Goal: Task Accomplishment & Management: Manage account settings

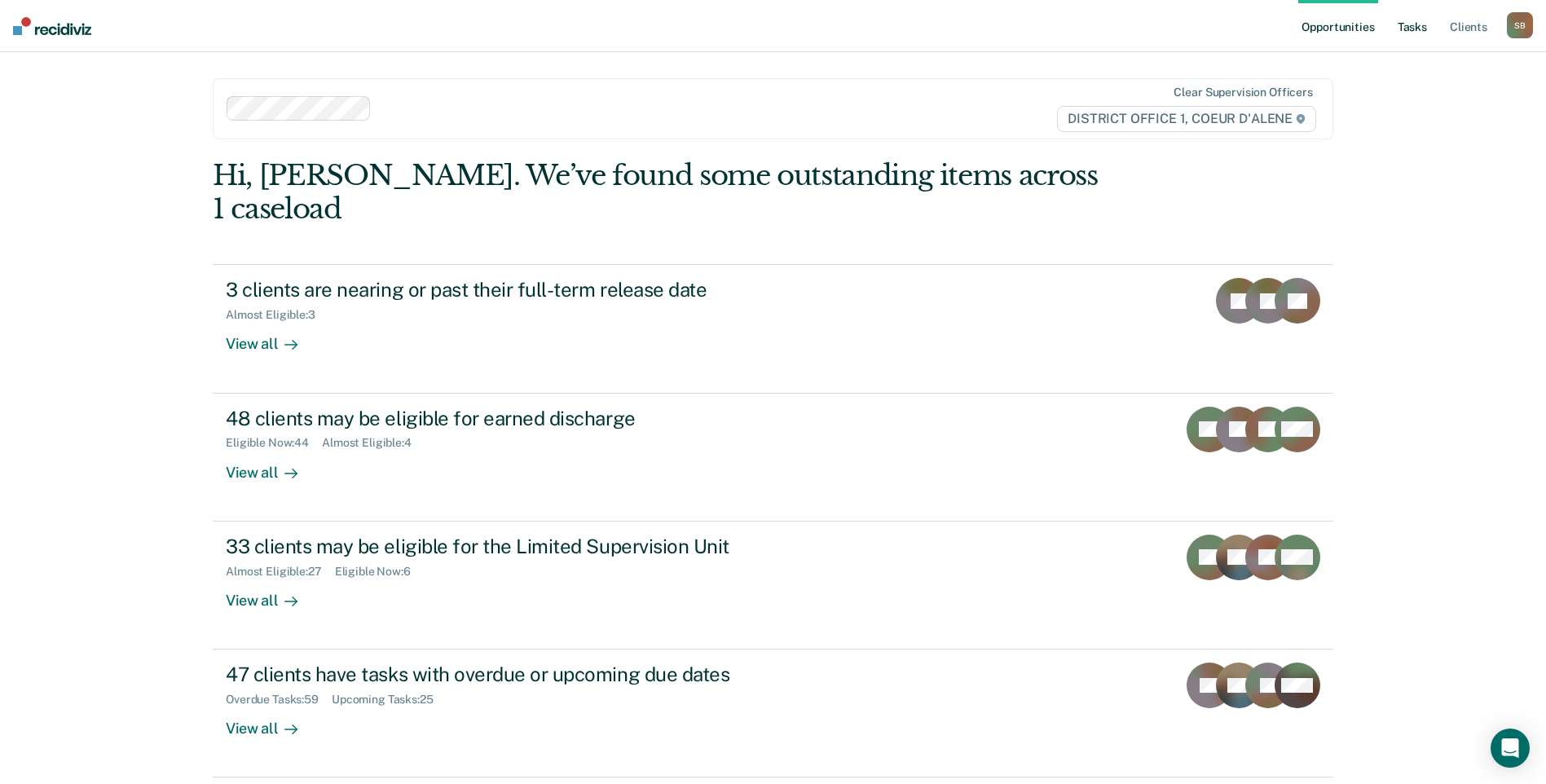
click at [1415, 20] on link "Tasks" at bounding box center [1412, 26] width 36 height 52
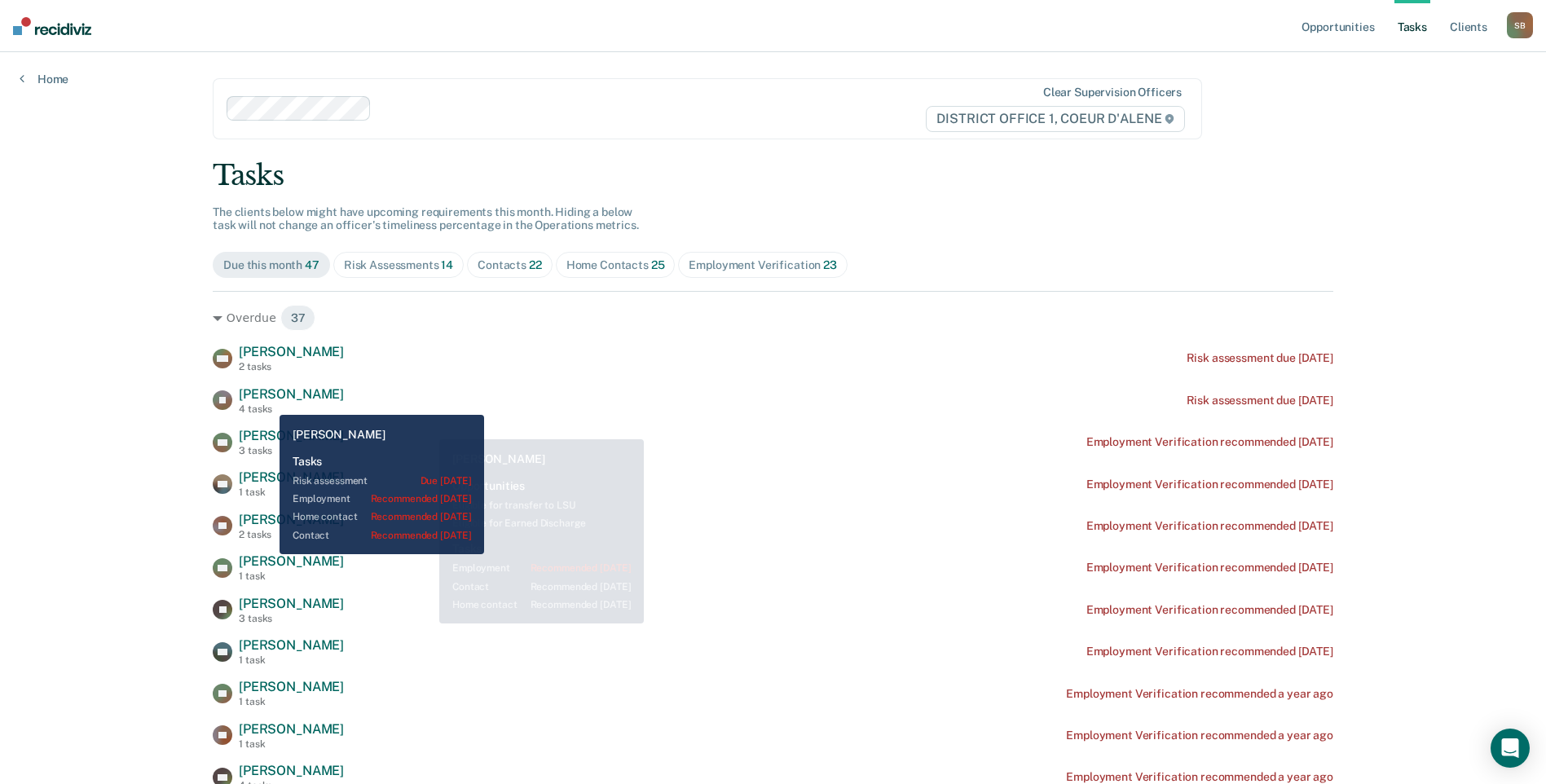
click at [267, 401] on div "[PERSON_NAME] 4 tasks" at bounding box center [291, 400] width 105 height 28
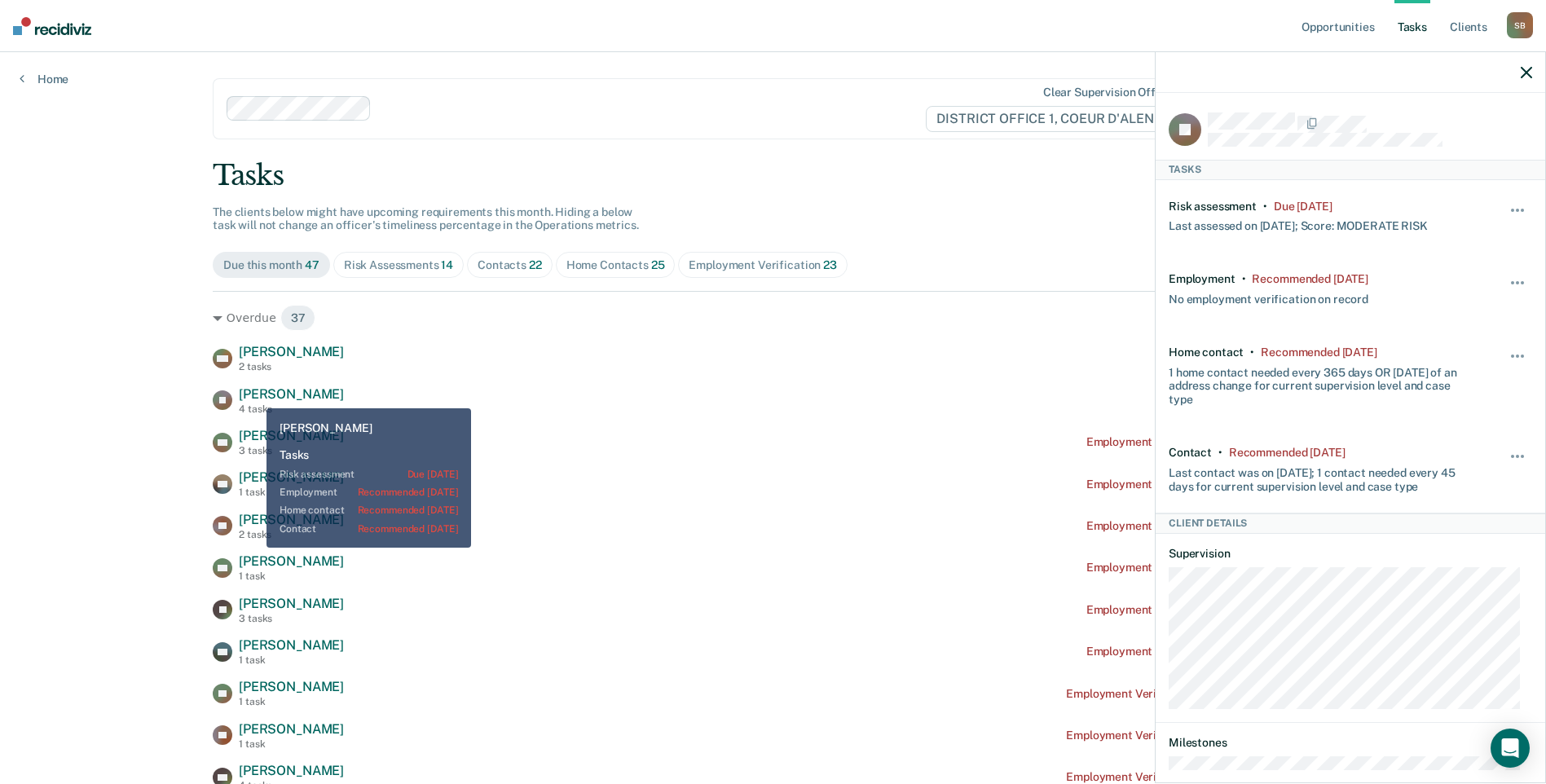
click at [254, 396] on span "[PERSON_NAME]" at bounding box center [291, 394] width 105 height 16
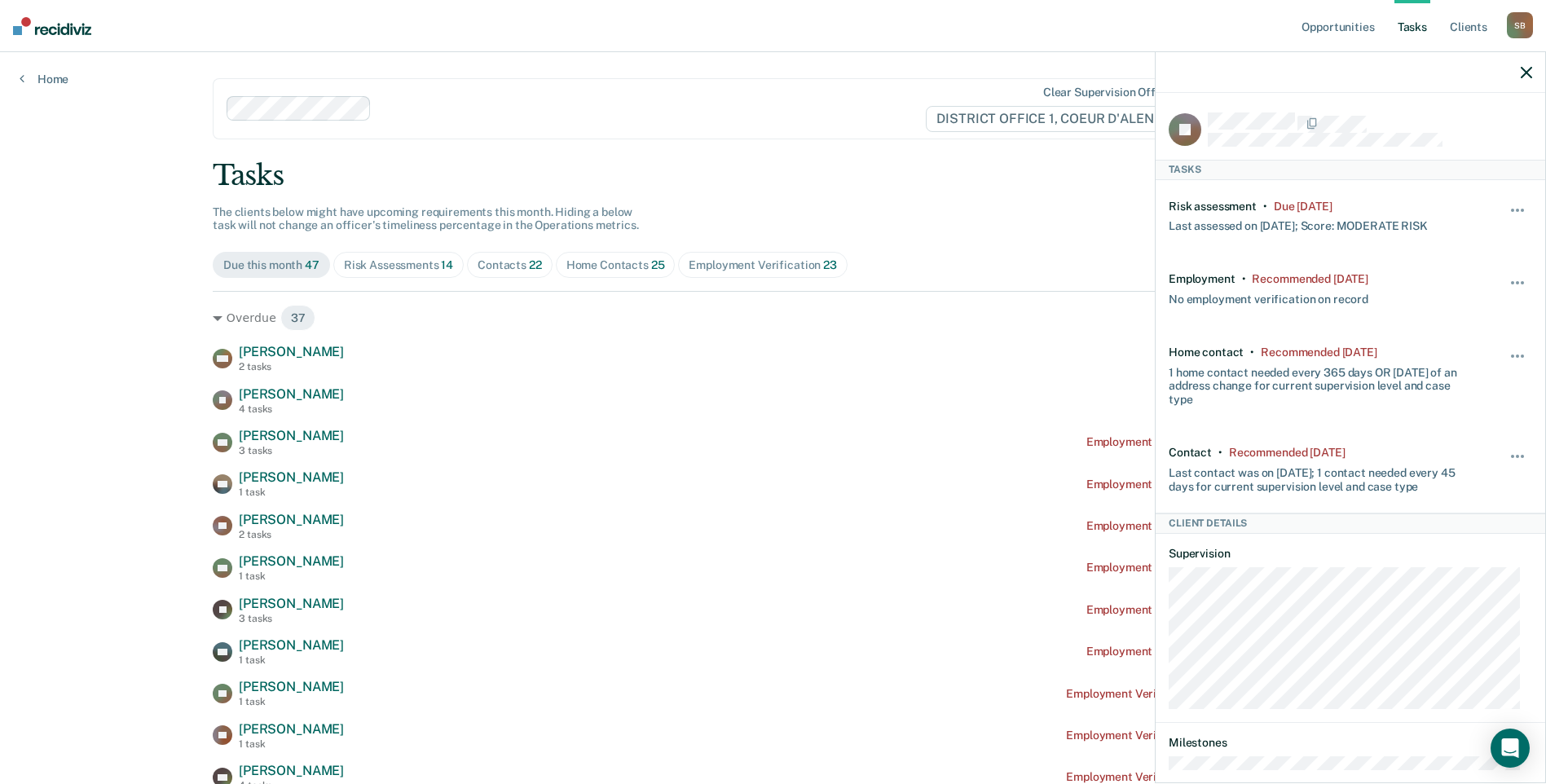
scroll to position [173, 0]
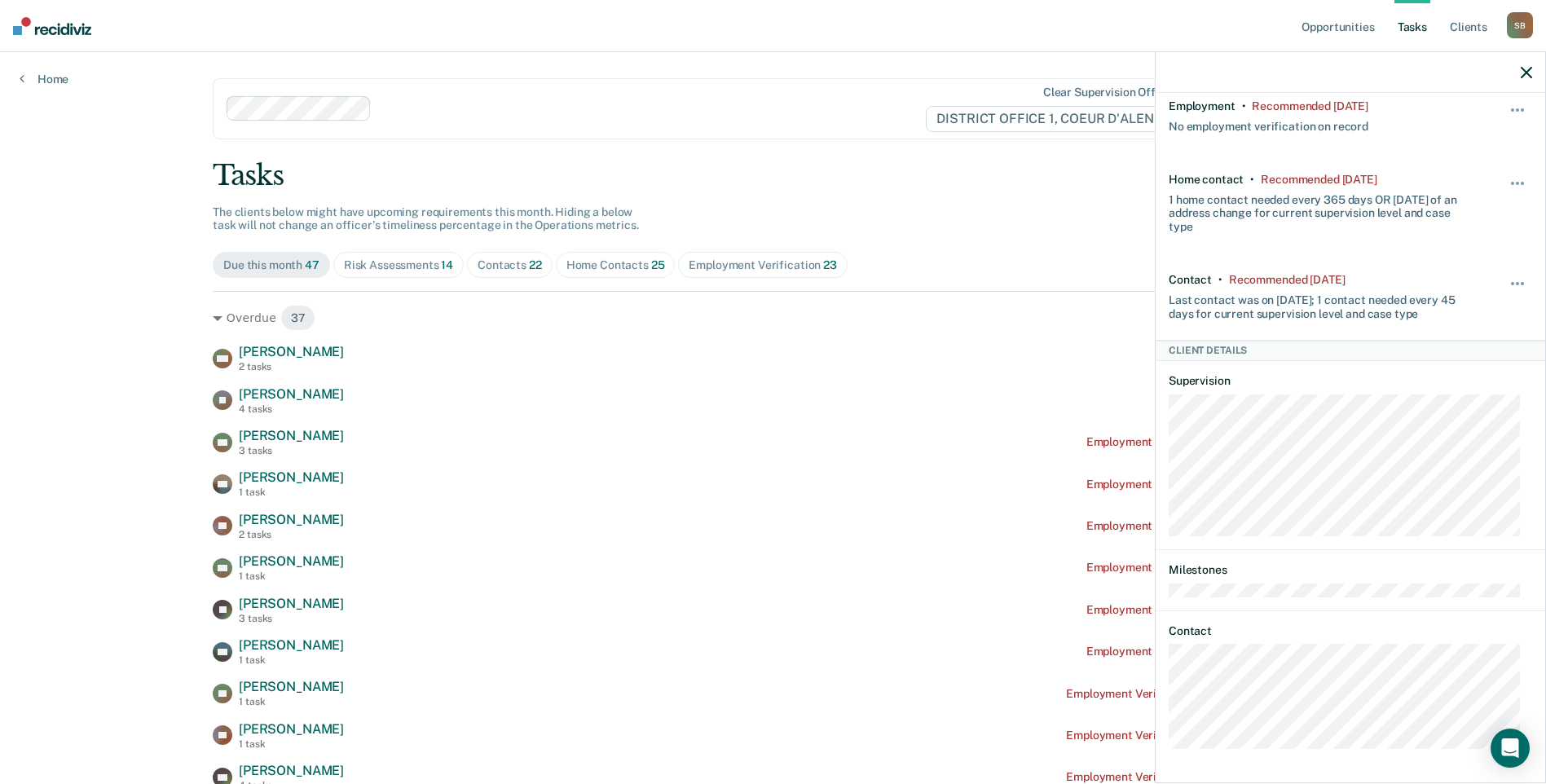
click at [1525, 72] on icon "button" at bounding box center [1527, 72] width 11 height 11
